Goal: Task Accomplishment & Management: Use online tool/utility

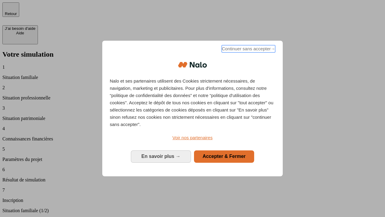
click at [248, 50] on span "Continuer sans accepter →" at bounding box center [249, 48] width 54 height 7
